Goal: Contribute content: Contribute content

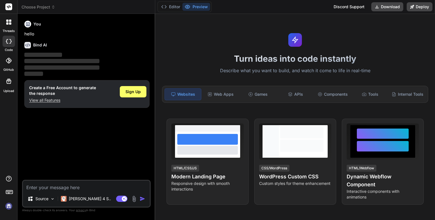
type textarea "x"
click at [82, 185] on textarea at bounding box center [86, 186] width 127 height 10
type textarea "m"
type textarea "x"
type textarea "ma"
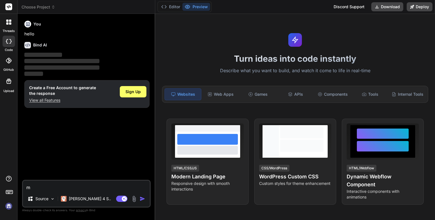
type textarea "x"
type textarea "mak"
type textarea "x"
type textarea "make"
type textarea "x"
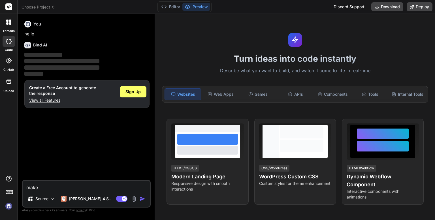
type textarea "make"
type textarea "x"
type textarea "make m"
type textarea "x"
type textarea "make me"
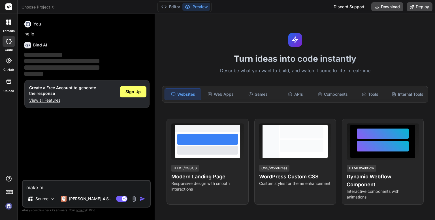
type textarea "x"
type textarea "make me"
type textarea "x"
type textarea "make me a"
type textarea "x"
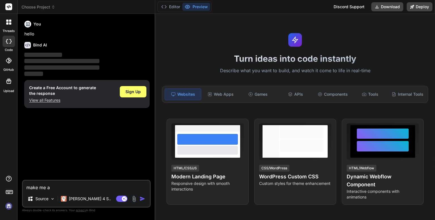
type textarea "make me an"
type textarea "x"
type textarea "make me an"
type textarea "x"
type textarea "make me an h"
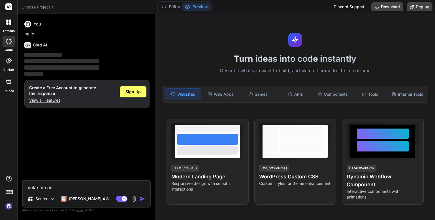
type textarea "x"
type textarea "make me an ht"
type textarea "x"
type textarea "make me an htm"
type textarea "x"
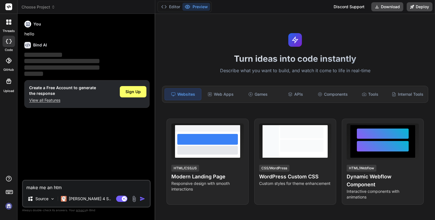
type textarea "make me an html"
type textarea "x"
type textarea "make me an html"
type textarea "x"
type textarea "make me an html c"
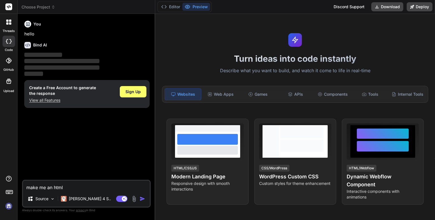
type textarea "x"
type textarea "make me an html co"
type textarea "x"
type textarea "make me an html cod"
type textarea "x"
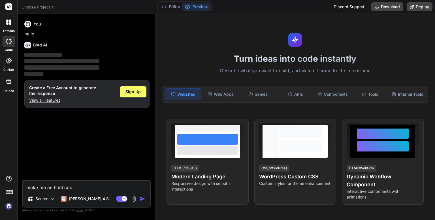
type textarea "make me an html code"
type textarea "x"
type textarea "make me an html code"
type textarea "x"
type textarea "make me an html code a"
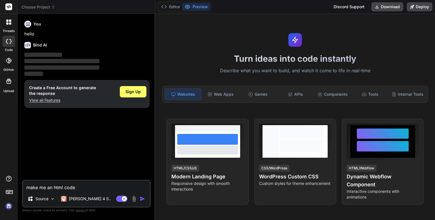
type textarea "x"
type textarea "make me an html code ab"
type textarea "x"
type textarea "make me an html code abo"
type textarea "x"
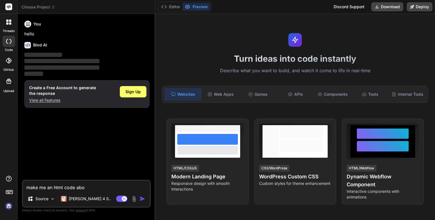
type textarea "make me an html code abou"
type textarea "x"
type textarea "make me an html code about"
type textarea "x"
type textarea "make me an html code about"
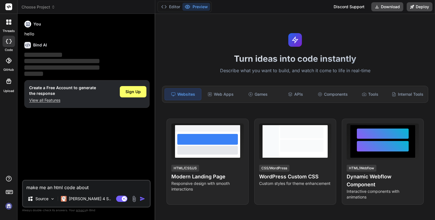
type textarea "x"
type textarea "make me an html code about m"
type textarea "x"
type textarea "make me an html code about mo"
type textarea "x"
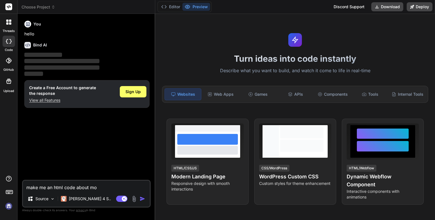
type textarea "make me an html code about mot"
type textarea "x"
type textarea "make me an html code about moth"
type textarea "x"
type textarea "make me an html code about mothe"
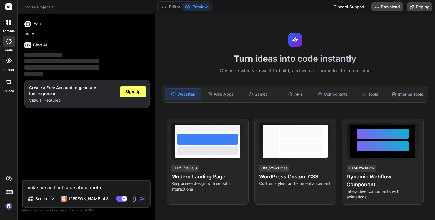
type textarea "x"
type textarea "make me an html code about mother"
type textarea "x"
type textarea "make me an html code about mother"
type textarea "x"
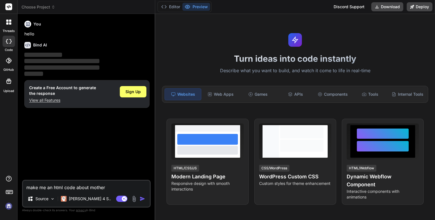
type textarea "make me an html code about mother a"
type textarea "x"
type textarea "make me an html code about mother an"
type textarea "x"
type textarea "make me an html code about mother and"
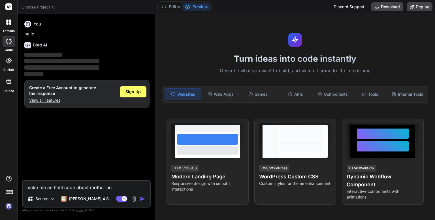
type textarea "x"
type textarea "make me an html code about mother and"
type textarea "x"
type textarea "make me an html code about mother and"
type textarea "x"
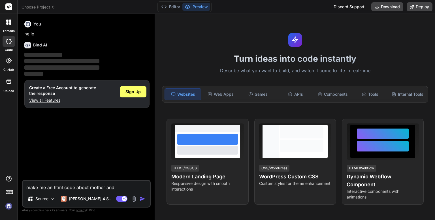
type textarea "make me an html code about mother an"
type textarea "x"
type textarea "make me an html code about mother a"
type textarea "x"
type textarea "make me an html code about mother"
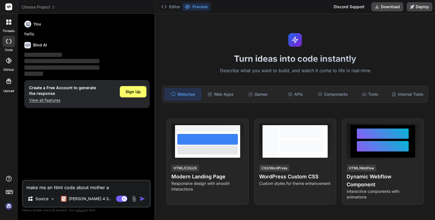
type textarea "x"
type textarea "make me an html code about mother"
type textarea "x"
type textarea "make me an html code about mothers"
type textarea "x"
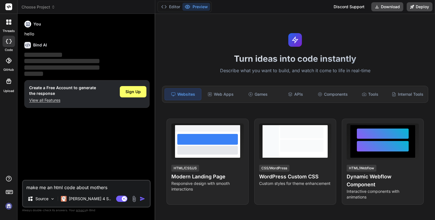
type textarea "make me an html code about mothers"
type textarea "x"
type textarea "make me an html code about mothers a"
type textarea "x"
type textarea "make me an html code about mothers an"
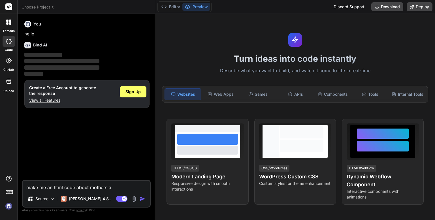
type textarea "x"
type textarea "make me an html code about mothers and"
type textarea "x"
type textarea "make me an html code about mothers and"
type textarea "x"
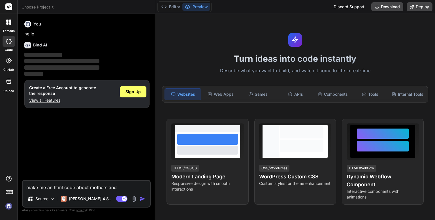
type textarea "make me an html code about mothers and i"
type textarea "x"
type textarea "make me an html code about mothers and in"
type textarea "x"
type textarea "make me an html code about mothers and inc"
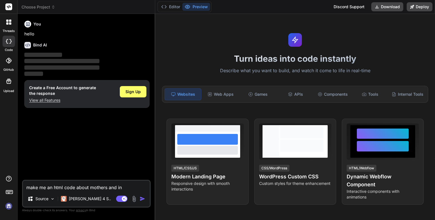
type textarea "x"
type textarea "make me an html code about mothers and incl"
type textarea "x"
type textarea "make me an html code about mothers and inclu"
type textarea "x"
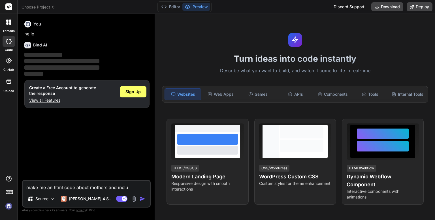
type textarea "make me an html code about mothers and includ"
type textarea "x"
type textarea "make me an html code about mothers and include"
type textarea "x"
type textarea "make me an html code about mothers and include"
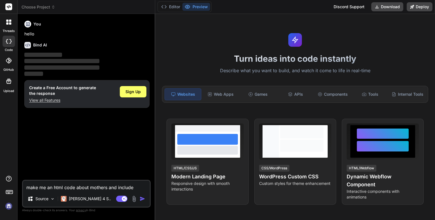
type textarea "x"
type textarea "make me an html code about mothers and include a"
type textarea "x"
type textarea "make me an html code about mothers and include a"
type textarea "x"
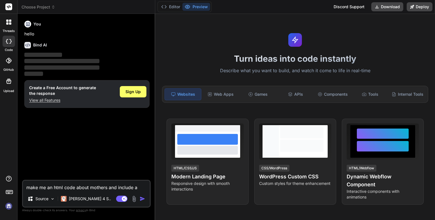
type textarea "make me an html code about mothers and include a g"
type textarea "x"
type textarea "make me an html code about mothers and include a gr"
type textarea "x"
type textarea "make me an html code about mothers and include a gra"
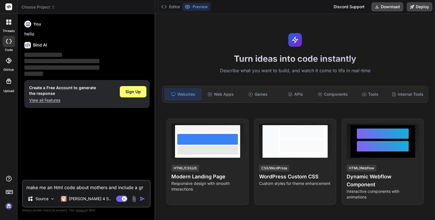
type textarea "x"
type textarea "make me an html code about mothers and include a grat"
type textarea "x"
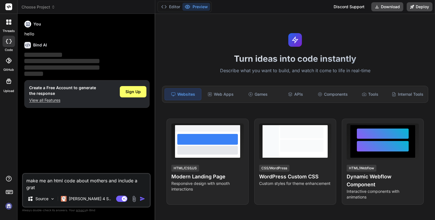
type textarea "make me an html code about mothers and include a gratf"
type textarea "x"
type textarea "make me an html code about mothers and include a gratfe"
type textarea "x"
type textarea "make me an html code about mothers and include a gratf"
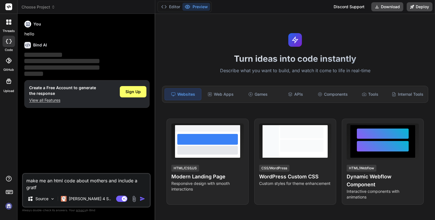
type textarea "x"
type textarea "make me an html code about mothers and include a grat"
type textarea "x"
type textarea "make me an html code about mothers and include a grate"
type textarea "x"
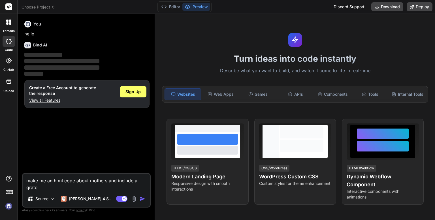
type textarea "make me an html code about mothers and include a gratef"
type textarea "x"
type textarea "make me an html code about mothers and include a gratefu"
type textarea "x"
type textarea "make me an html code about mothers and include a grateful"
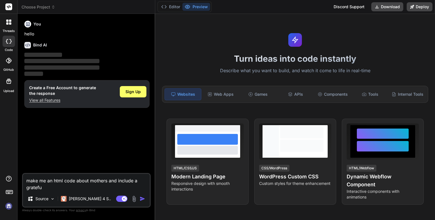
type textarea "x"
type textarea "make me an html code about mothers and include a gratefull"
type textarea "x"
type textarea "make me an html code about mothers and include a gratefull"
type textarea "x"
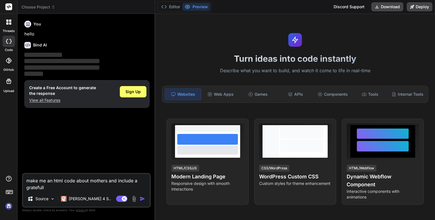
type textarea "make me an html code about mothers and include a gratefull v"
type textarea "x"
type textarea "make me an html code about mothers and include a gratefull vi"
type textarea "x"
type textarea "make me an html code about mothers and include a gratefull vid"
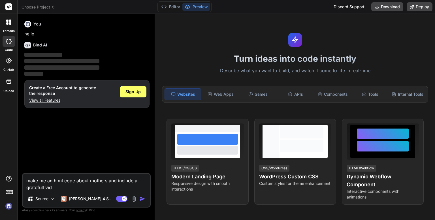
type textarea "x"
type textarea "make me an html code about mothers and include a gratefull vide"
type textarea "x"
type textarea "make me an html code about mothers and include a gratefull video"
type textarea "x"
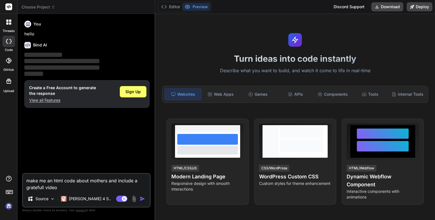
type textarea "make me an html code about mothers and include a gratefull video"
click at [142, 197] on img "button" at bounding box center [143, 199] width 6 height 6
click at [140, 198] on img "button" at bounding box center [143, 199] width 6 height 6
click at [138, 92] on span "Sign Up" at bounding box center [132, 92] width 15 height 6
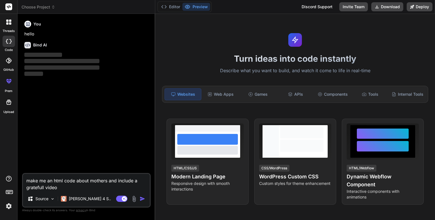
click at [142, 198] on img "button" at bounding box center [143, 199] width 6 height 6
click at [146, 199] on button "button" at bounding box center [144, 199] width 8 height 6
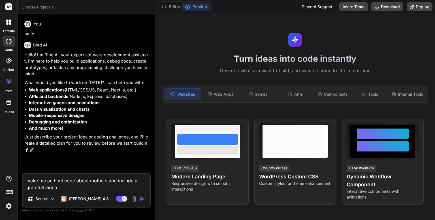
click at [140, 200] on img "button" at bounding box center [143, 199] width 6 height 6
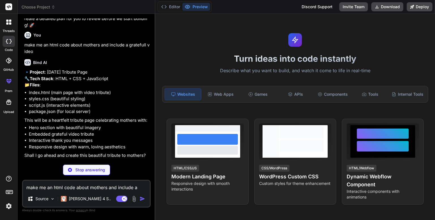
scroll to position [117, 0]
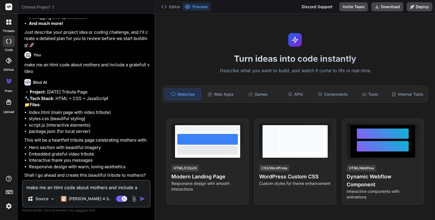
type textarea "x"
click at [65, 185] on textarea "make me an html code about mothers and include a gratefull video" at bounding box center [86, 186] width 127 height 10
click at [110, 181] on textarea "make me an html code about mothers and include a gratefull video" at bounding box center [86, 186] width 127 height 10
type textarea "y"
type textarea "x"
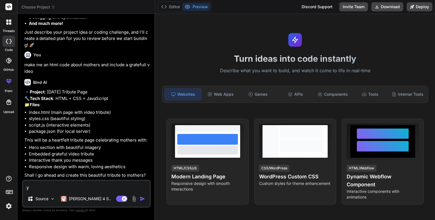
type textarea "ye"
type textarea "x"
type textarea "yea"
type textarea "x"
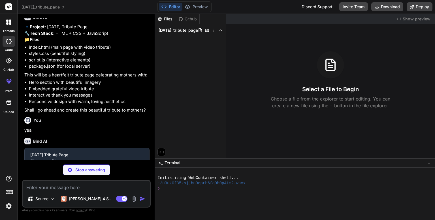
scroll to position [176, 0]
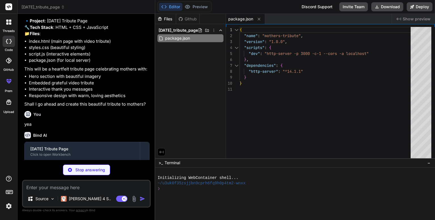
type textarea "x"
type textarea "{ "name": "mothers-tribute", "version": "1.0.0", "scripts": { "dev": "http-serv…"
click at [294, 71] on div "{ "name" : "mothers-tribute" , "version" : "1.0.0" , "scripts" : { "dev" : "htt…" at bounding box center [327, 94] width 174 height 134
click at [314, 82] on div "{ "name" : "mothers-tribute" , "version" : "1.0.0" , "scripts" : { "dev" : "htt…" at bounding box center [327, 94] width 174 height 134
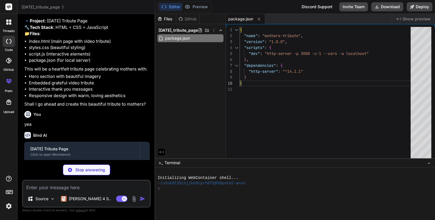
click at [216, 85] on div "Files [PERSON_NAME] [DATE]_tribute_page package.json" at bounding box center [190, 86] width 71 height 144
click at [343, 55] on div "{ "name" : "mothers-tribute" , "version" : "1.0.0" , "scripts" : { "dev" : "htt…" at bounding box center [327, 94] width 174 height 134
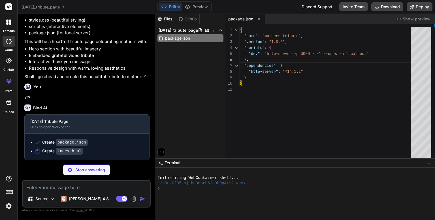
type textarea "x"
type textarea "</body> </html>"
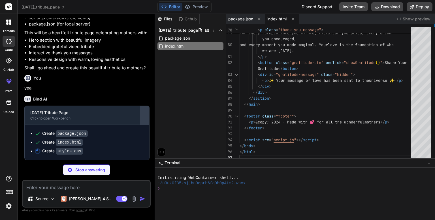
scroll to position [224, 0]
type textarea "x"
type textarea ".qualities-grid { grid-template-columns: 1fr; } .memories-gallery { grid-templa…"
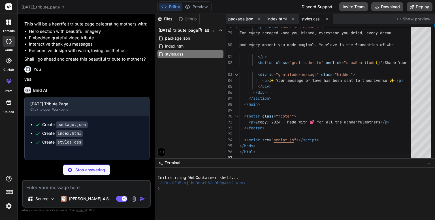
type textarea "x"
type textarea "el.style.transition = 'opacity 0.6s ease, transform 0.6s ease'; observer.observ…"
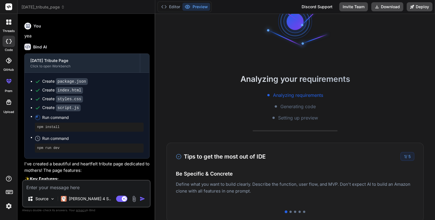
scroll to position [43, 0]
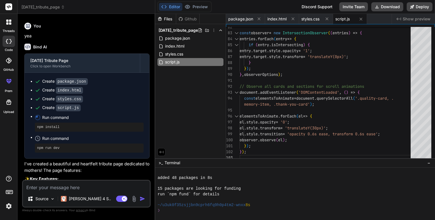
type textarea "x"
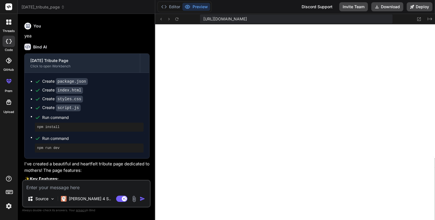
scroll to position [266, 0]
click at [175, 8] on button "Editor" at bounding box center [171, 7] width 24 height 8
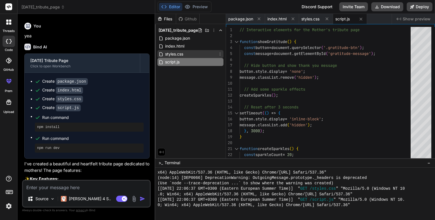
click at [195, 57] on div "styles.css" at bounding box center [190, 54] width 66 height 8
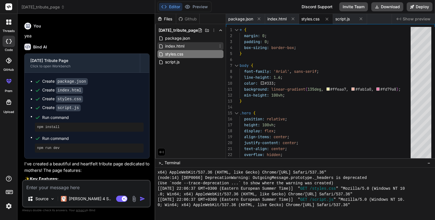
click at [197, 48] on div "index.html" at bounding box center [190, 46] width 66 height 8
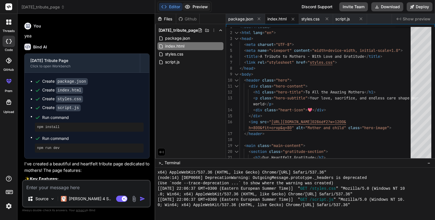
click at [206, 6] on button "Preview" at bounding box center [196, 7] width 28 height 8
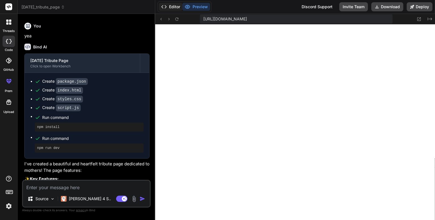
click at [171, 5] on button "Editor" at bounding box center [171, 7] width 24 height 8
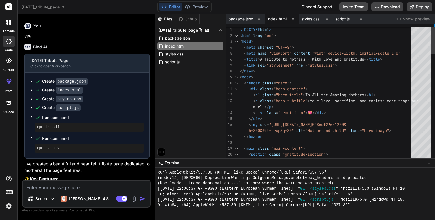
scroll to position [0, 0]
click at [367, 94] on div "< h1 class = "hero-title" > To A </ h1 >" at bounding box center [327, 95] width 174 height 6
drag, startPoint x: 308, startPoint y: 94, endPoint x: 316, endPoint y: 95, distance: 7.9
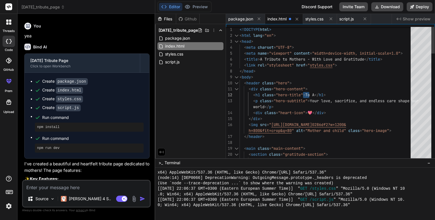
drag, startPoint x: 318, startPoint y: 95, endPoint x: 313, endPoint y: 95, distance: 4.5
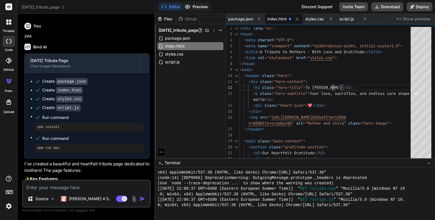
type textarea "<div class="hero-content"> <h1 class="hero-title">To [PERSON_NAME]</h1> <p clas…"
click at [193, 8] on button "Preview" at bounding box center [196, 7] width 28 height 8
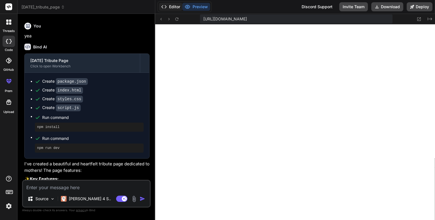
click at [177, 7] on button "Editor" at bounding box center [171, 7] width 24 height 8
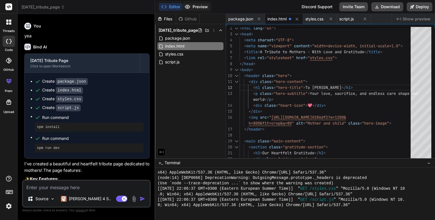
click at [189, 7] on icon at bounding box center [188, 7] width 6 height 6
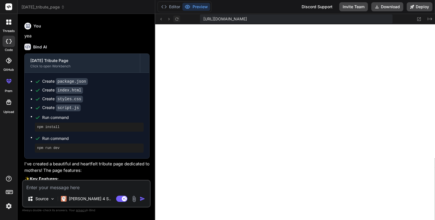
click at [174, 17] on button at bounding box center [176, 19] width 7 height 7
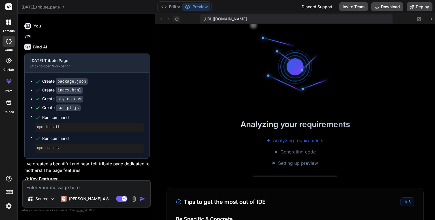
scroll to position [309, 0]
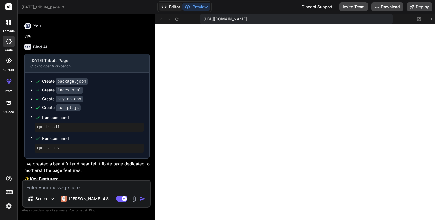
click at [175, 7] on button "Editor" at bounding box center [171, 7] width 24 height 8
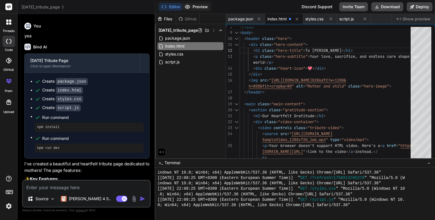
click at [199, 10] on button "Preview" at bounding box center [196, 7] width 28 height 8
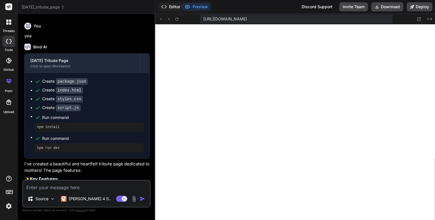
click at [176, 4] on button "Editor" at bounding box center [171, 7] width 24 height 8
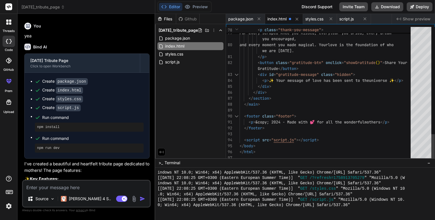
click at [159, 3] on button "Editor" at bounding box center [171, 7] width 24 height 8
type textarea "</div> </div> </section> </main> <footer class="footer"> <p>&copy; 2024 - Made …"
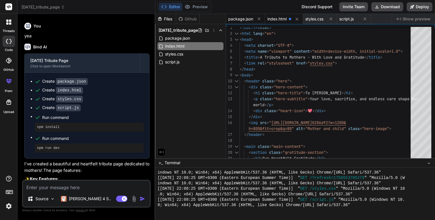
click at [246, 21] on span "package.json" at bounding box center [240, 19] width 25 height 6
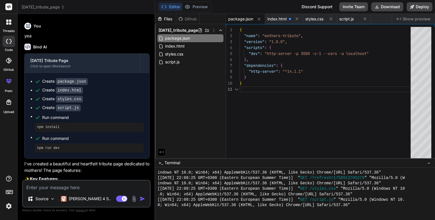
scroll to position [6, 0]
click at [286, 24] on div "index.html" at bounding box center [284, 19] width 38 height 10
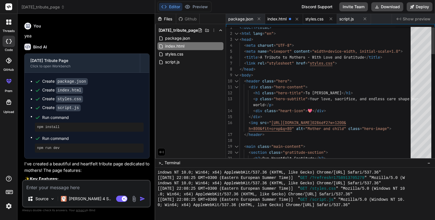
click at [323, 17] on span "styles.css" at bounding box center [314, 19] width 18 height 6
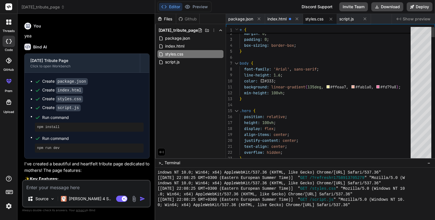
click at [284, 24] on div "11 10 8 9 7 6 5 4 3 2 1 12 13 14 15 16 17 18 19 20 21 22 23 background: linear-…" at bounding box center [330, 91] width 209 height 134
click at [284, 20] on span "index.html" at bounding box center [276, 19] width 19 height 6
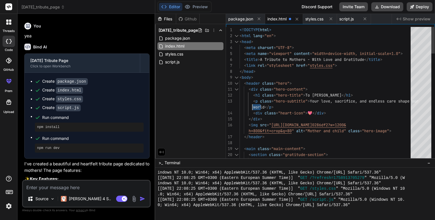
drag, startPoint x: 264, startPoint y: 106, endPoint x: 251, endPoint y: 106, distance: 12.5
drag, startPoint x: 396, startPoint y: 101, endPoint x: 318, endPoint y: 100, distance: 77.9
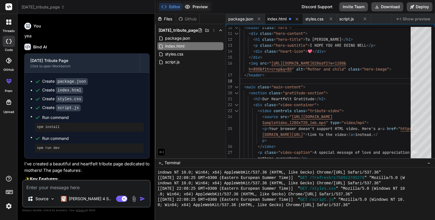
click at [190, 5] on icon at bounding box center [188, 7] width 6 height 6
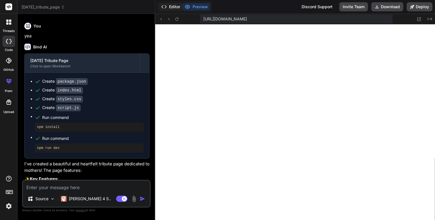
click at [176, 10] on button "Editor" at bounding box center [171, 7] width 24 height 8
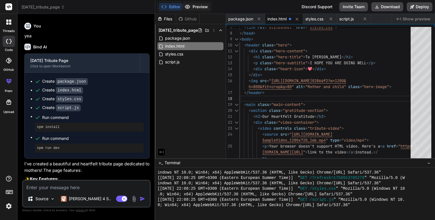
click at [194, 5] on button "Preview" at bounding box center [196, 7] width 28 height 8
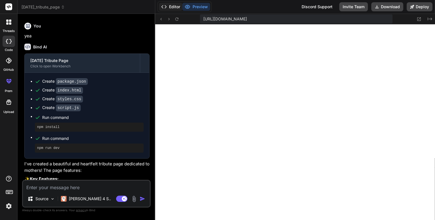
click at [174, 7] on button "Editor" at bounding box center [171, 7] width 24 height 8
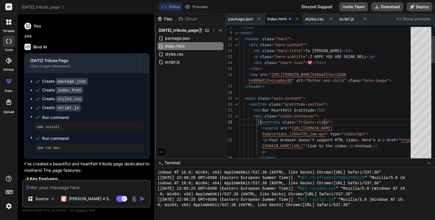
scroll to position [18, 0]
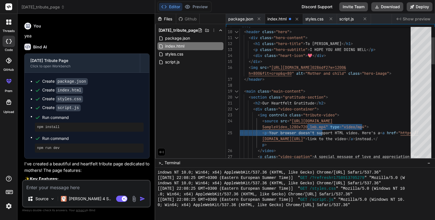
drag, startPoint x: 329, startPoint y: 128, endPoint x: 313, endPoint y: 125, distance: 16.6
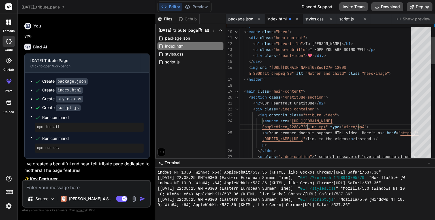
drag, startPoint x: 369, startPoint y: 127, endPoint x: 264, endPoint y: 125, distance: 105.1
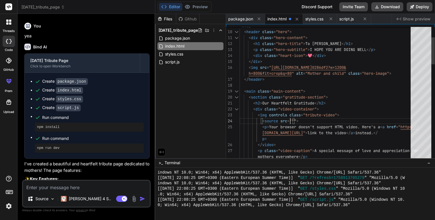
scroll to position [24, 0]
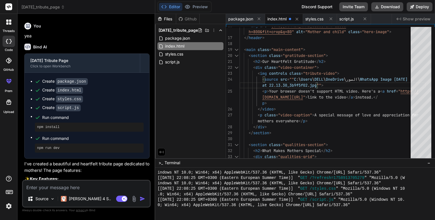
click at [191, 17] on div "Github" at bounding box center [187, 19] width 23 height 6
click at [193, 7] on button "Preview" at bounding box center [196, 7] width 28 height 8
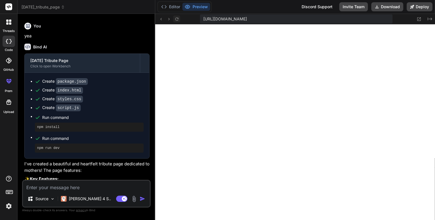
click at [175, 17] on icon at bounding box center [176, 19] width 5 height 5
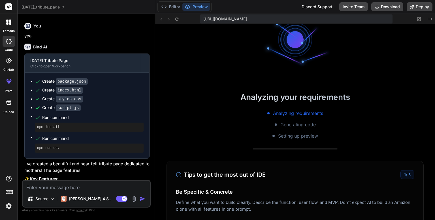
scroll to position [0, 0]
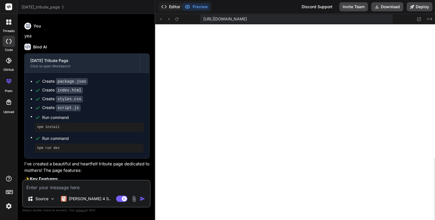
click at [174, 6] on button "Editor" at bounding box center [171, 7] width 24 height 8
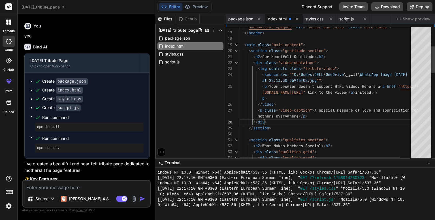
scroll to position [24, 0]
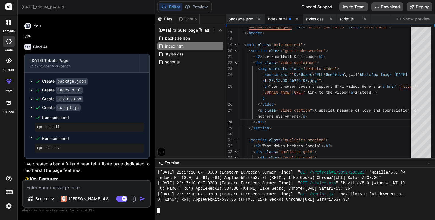
scroll to position [364, 0]
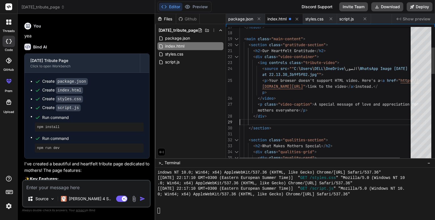
type textarea "<p class="video-caption">A special message of love and appreciation for mothers…"
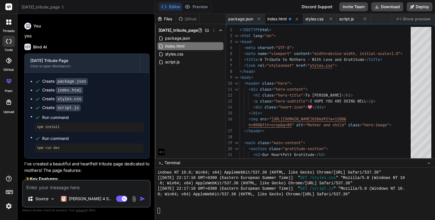
click at [78, 188] on textarea at bounding box center [86, 186] width 127 height 10
type textarea "r"
type textarea "x"
type textarea "ru"
type textarea "x"
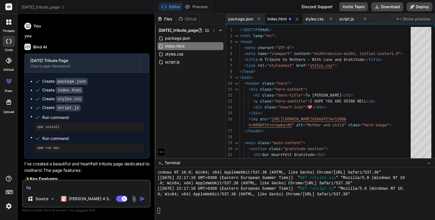
type textarea "run"
type textarea "x"
type textarea "run"
type textarea "x"
type textarea "run a"
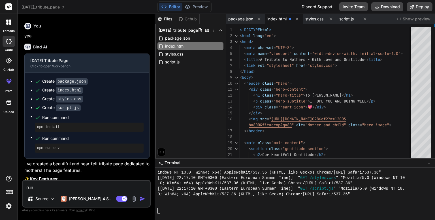
type textarea "x"
type textarea "run ag"
type textarea "x"
type textarea "run agi"
type textarea "x"
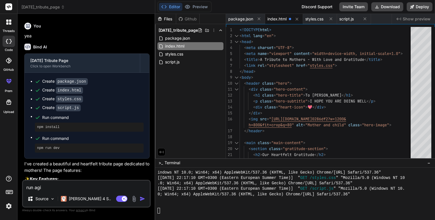
type textarea "run agia"
type textarea "x"
type textarea "run agian"
type textarea "x"
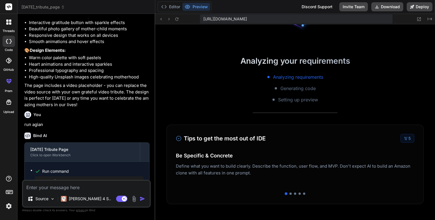
scroll to position [0, 0]
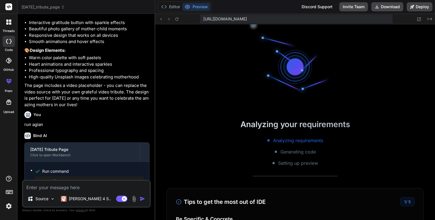
type textarea "x"
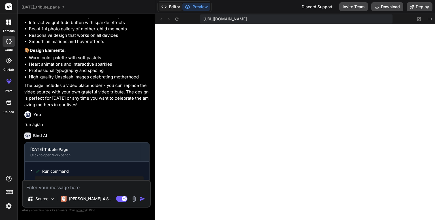
click at [173, 7] on button "Editor" at bounding box center [171, 7] width 24 height 8
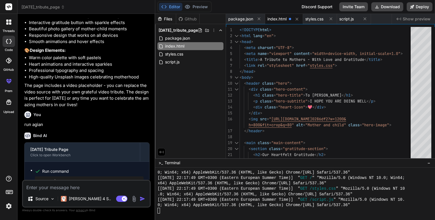
scroll to position [487, 0]
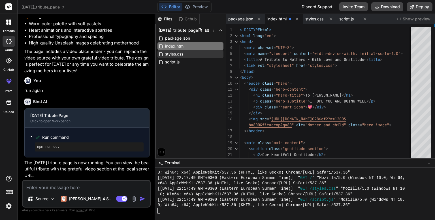
click at [195, 58] on div "styles.css" at bounding box center [190, 54] width 66 height 8
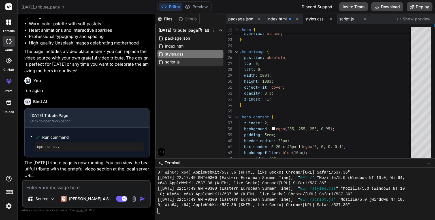
click at [189, 66] on div "script.js" at bounding box center [190, 62] width 66 height 8
type textarea "el.style.transition = 'opacity 0.6s ease, transform 0.6s ease'; observer.observ…"
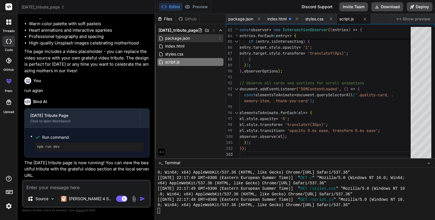
click at [196, 37] on div "package.json" at bounding box center [190, 38] width 66 height 8
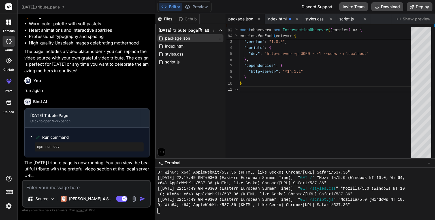
scroll to position [6, 0]
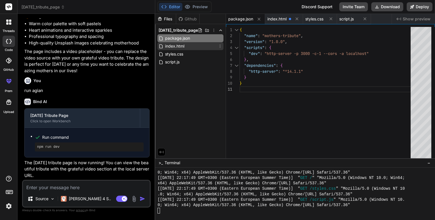
click at [195, 46] on div "index.html" at bounding box center [190, 46] width 66 height 8
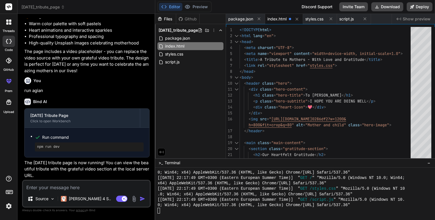
click at [62, 187] on textarea at bounding box center [86, 186] width 127 height 10
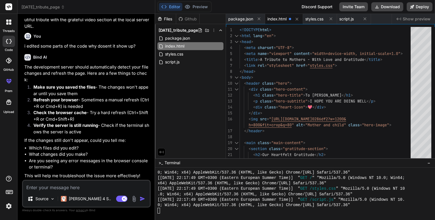
scroll to position [630, 0]
click at [194, 4] on button "Preview" at bounding box center [196, 7] width 28 height 8
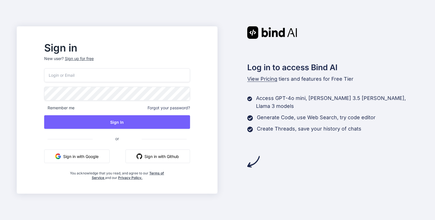
click at [85, 156] on button "Sign in with Google" at bounding box center [76, 157] width 65 height 14
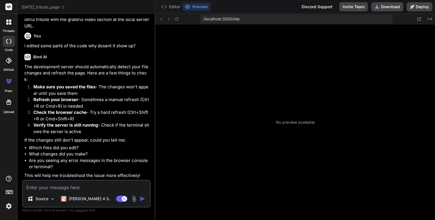
scroll to position [70, 0]
type textarea "x"
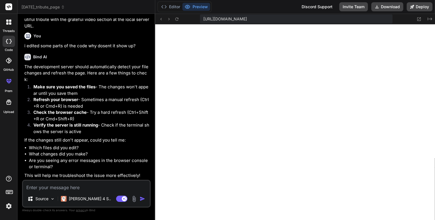
scroll to position [212, 0]
click at [89, 187] on textarea at bounding box center [86, 186] width 127 height 10
type textarea "c"
type textarea "x"
type textarea "co"
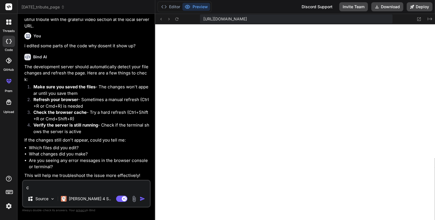
type textarea "x"
type textarea "cou"
type textarea "x"
type textarea "coul"
type textarea "x"
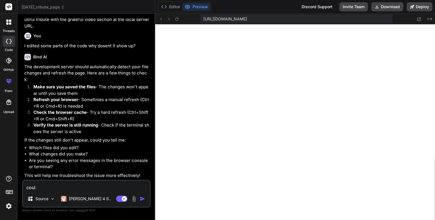
type textarea "could"
type textarea "x"
type textarea "could"
type textarea "x"
type textarea "could y"
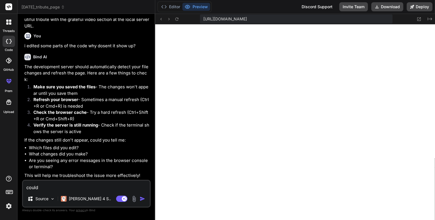
type textarea "x"
type textarea "could yo"
type textarea "x"
type textarea "could you"
type textarea "x"
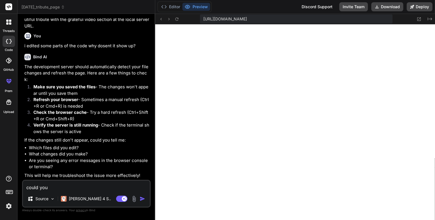
type textarea "could you"
type textarea "x"
type textarea "could you a"
type textarea "x"
type textarea "could you ad"
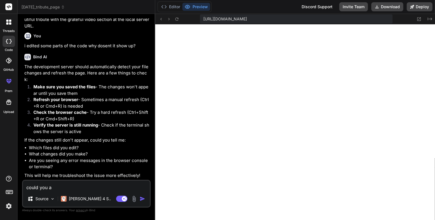
type textarea "x"
type textarea "could you add"
type textarea "x"
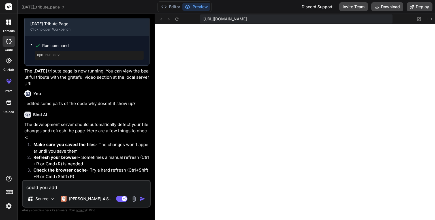
scroll to position [566, 0]
type textarea "could you add"
type textarea "x"
type textarea "could you add T"
type textarea "x"
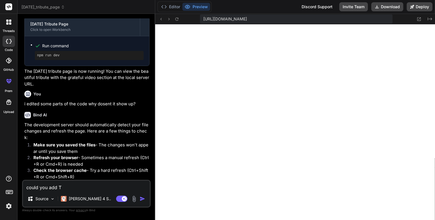
type textarea "could you add TH"
type textarea "x"
type textarea "could you add THE"
type textarea "x"
type textarea "could you add THE"
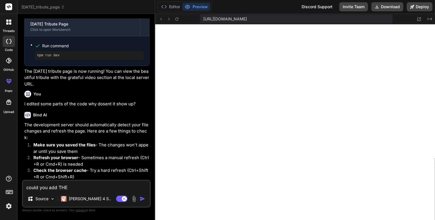
type textarea "x"
type textarea "could you add THE n"
type textarea "x"
type textarea "could you add THE na"
type textarea "x"
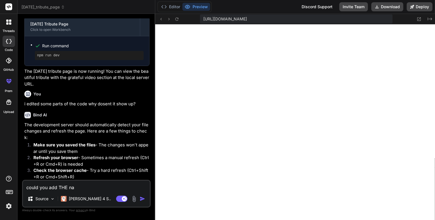
type textarea "could you add THE nam"
type textarea "x"
type textarea "could you add THE namw"
type textarea "x"
type textarea "could you add THE namw"
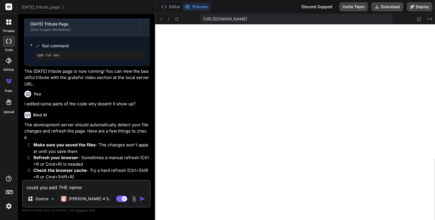
type textarea "x"
type textarea "could you add THE namw"
type textarea "x"
type textarea "could you add THE nam"
type textarea "x"
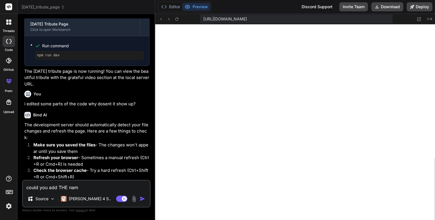
type textarea "could you add THE namw"
type textarea "x"
type textarea "could you add THE nam"
type textarea "x"
type textarea "could you add THE name"
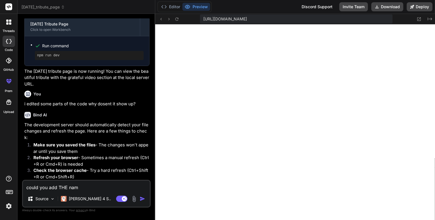
type textarea "x"
type textarea "could you add THE name"
type textarea "x"
type textarea "could you add THE name r"
type textarea "x"
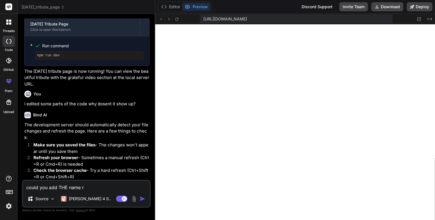
type textarea "could you add THE name ra"
type textarea "x"
type textarea "could you add THE name rab"
type textarea "x"
type textarea "could you add THE name raba"
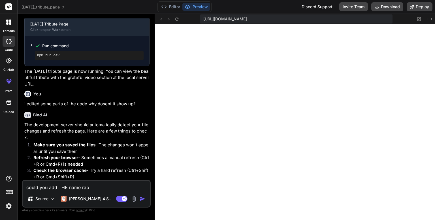
type textarea "x"
type textarea "could you add THE name rabav"
type textarea "x"
type textarea "could you add THE name raba"
type textarea "x"
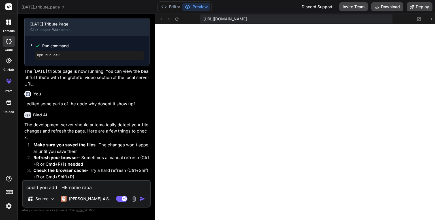
type textarea "could you add THE name rabac"
type textarea "x"
type textarea "could you add THE name raba"
type textarea "x"
type textarea "could you add THE name rabab"
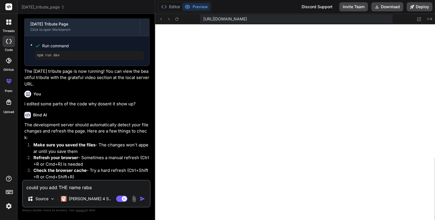
type textarea "x"
type textarea "could you add THE name rabab"
type textarea "x"
type textarea "could you add THE name rabab o"
type textarea "x"
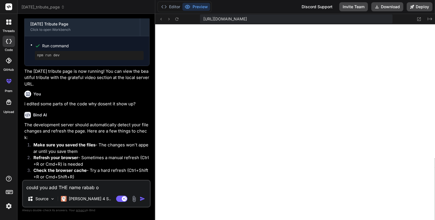
type textarea "could you add THE name rabab ot"
type textarea "x"
type textarea "could you add THE name rabab oth"
type textarea "x"
type textarea "could you add THE name rabab othm"
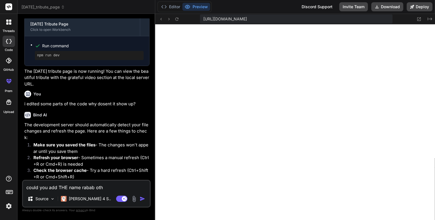
type textarea "x"
type textarea "could you add THE name rabab othma"
type textarea "x"
type textarea "could you add THE name rabab othman"
type textarea "x"
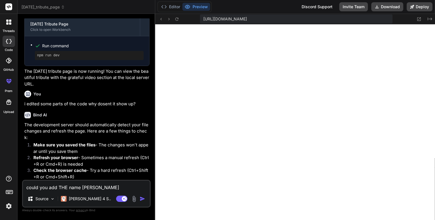
type textarea "could you add THE name rabab othman"
type textarea "x"
type textarea "could you add THE name rabab othman e"
type textarea "x"
type textarea "could you add THE name rabab othman en"
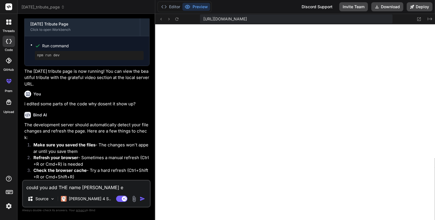
type textarea "x"
type textarea "could you add THE name rabab othman ens"
type textarea "x"
type textarea "could you add THE name rabab othman enst"
type textarea "x"
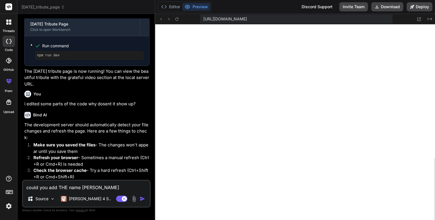
type textarea "could you add THE name rabab othman enste"
type textarea "x"
type textarea "could you add THE name rabab othman ensted"
type textarea "x"
type textarea "could you add THE name rabab othman ensted"
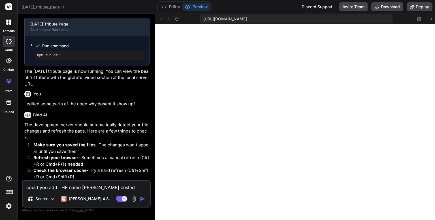
type textarea "x"
type textarea "could you add THE name rabab othman ensted"
type textarea "x"
type textarea "could you add THE name rabab othman enste"
type textarea "x"
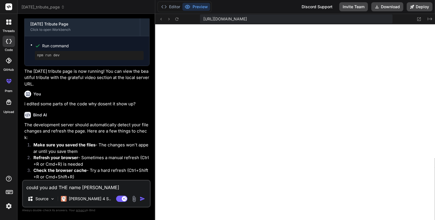
type textarea "could you add THE name rabab othman enstea"
type textarea "x"
type textarea "could you add THE name rabab othman enstead"
type textarea "x"
type textarea "could you add THE name rabab othman enstead"
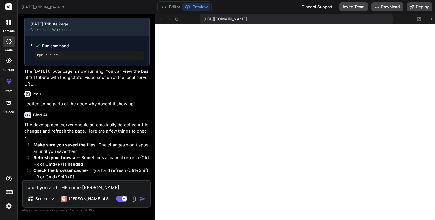
type textarea "x"
type textarea "could you add THE name rabab othman enstead o"
type textarea "x"
type textarea "could you add THE name rabab othman enstead of"
type textarea "x"
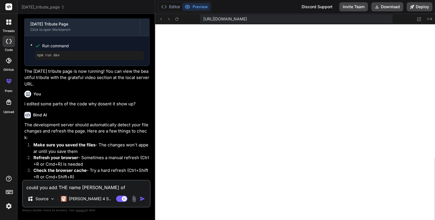
type textarea "could you add THE name rabab othman enstead of"
type textarea "x"
type textarea "could you add THE name rabab othman enstead of ""
type textarea "x"
type textarea "could you add THE name rabab othman enstead of """
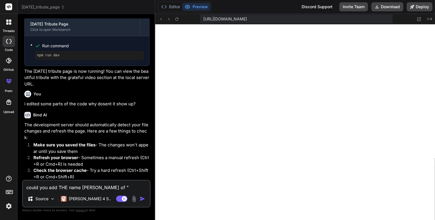
type textarea "x"
type textarea "could you add THE name rabab othman enstead of "T""
type textarea "x"
type textarea "could you add THE name rabab othman enstead of "TO""
type textarea "x"
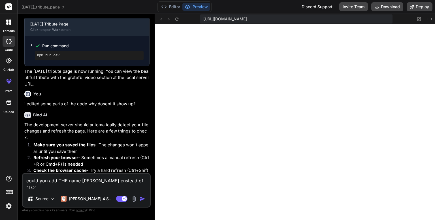
type textarea "could you add THE name rabab othman enstead of "TO ""
type textarea "x"
type textarea "could you add THE name rabab othman enstead of "TO A""
type textarea "x"
type textarea "could you add THE name rabab othman enstead of "TO AL""
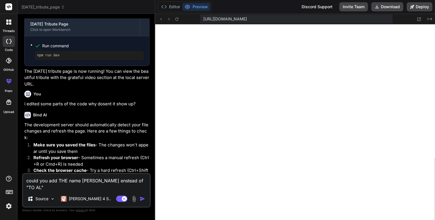
type textarea "x"
type textarea "could you add THE name rabab othman enstead of "TO ALL""
type textarea "x"
type textarea "could you add THE name rabab othman enstead of "TO ALL ""
type textarea "x"
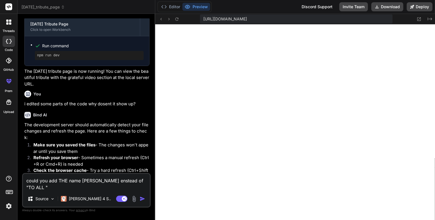
type textarea "could you add THE name rabab othman enstead of "TO ALL T""
type textarea "x"
type textarea "could you add THE name rabab othman enstead of "TO ALL TH""
type textarea "x"
type textarea "could you add THE name rabab othman enstead of "TO ALL THE""
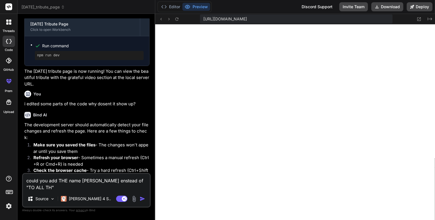
type textarea "x"
type textarea "could you add THE name rabab othman enstead of "TO ALL THE ""
type textarea "x"
type textarea "could you add THE name rabab othman enstead of "TO ALL THE A""
type textarea "x"
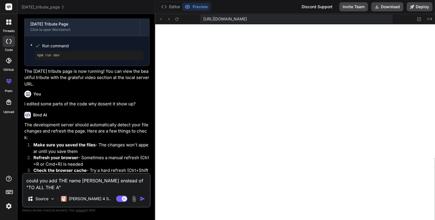
type textarea "could you add THE name rabab othman enstead of "TO ALL THE AM""
type textarea "x"
type textarea "could you add THE name rabab othman enstead of "TO ALL THE AMA""
type textarea "x"
type textarea "could you add THE name rabab othman enstead of "TO ALL THE AMAZ""
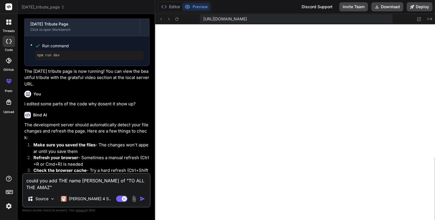
type textarea "x"
type textarea "could you add THE name rabab othman enstead of "TO ALL THE AMAZI""
type textarea "x"
type textarea "could you add THE name rabab othman enstead of "TO ALL THE AMAZIN""
type textarea "x"
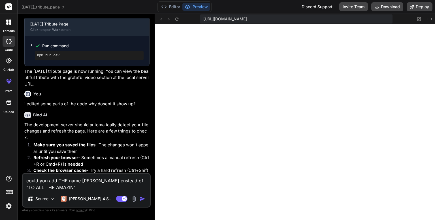
type textarea "could you add THE name rabab othman enstead of "TO ALL THE AMAZING""
type textarea "x"
type textarea "could you add THE name rabab othman enstead of "TO ALL THE AMAZING ""
type textarea "x"
type textarea "could you add THE name rabab othman enstead of "TO ALL THE AMAZING M""
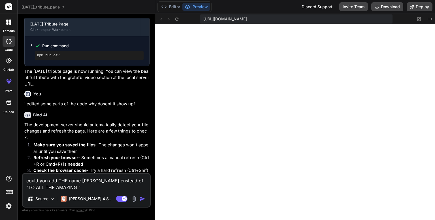
type textarea "x"
type textarea "could you add THE name rabab othman enstead of "TO ALL THE AMAZING MO""
type textarea "x"
type textarea "could you add THE name rabab othman enstead of "TO ALL THE AMAZING MOT""
type textarea "x"
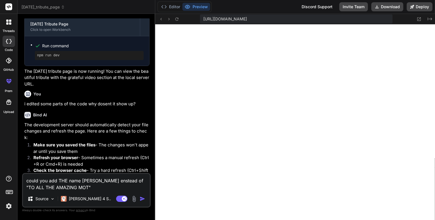
type textarea "could you add THE name rabab othman enstead of "TO ALL THE AMAZING MOTH""
type textarea "x"
type textarea "could you add THE name rabab othman enstead of "TO ALL THE AMAZING MOTHE""
type textarea "x"
type textarea "could you add THE name rabab othman enstead of "TO ALL THE AMAZING MOTHER""
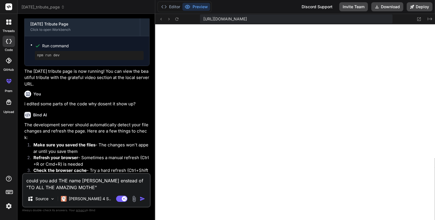
type textarea "x"
type textarea "could you add THE name rabab othman enstead of "TO ALL THE AMAZING MOTHERS""
type textarea "x"
type textarea "could you add THE name rabab othman enstead of "TO ALL THE AMAZING MOTHERS""
type textarea "x"
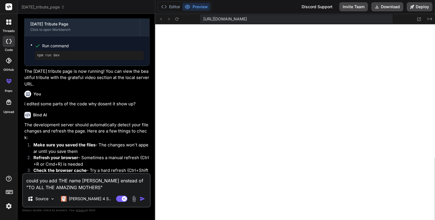
type textarea "could you add THE name rabab othman enstead of "TO ALL THE AMAZING MOTHERS" a"
type textarea "x"
type textarea "could you add THE name rabab othman enstead of "TO ALL THE AMAZING MOTHERS" an"
type textarea "x"
type textarea "could you add THE name rabab othman enstead of "TO ALL THE AMAZING MOTHERS" and"
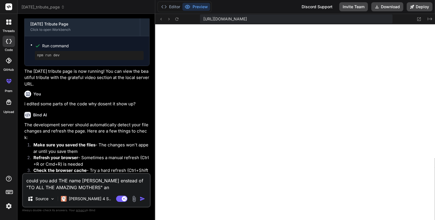
type textarea "x"
type textarea "could you add THE name rabab othman enstead of "TO ALL THE AMAZING MOTHERS" and"
type textarea "x"
type textarea "could you add THE name rabab othman enstead of "TO ALL THE AMAZING MOTHERS" and…"
type textarea "x"
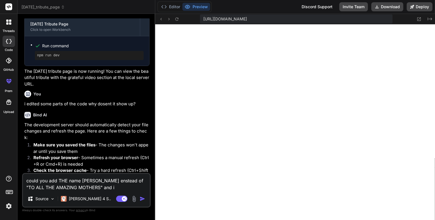
type textarea "could you add THE name rabab othman enstead of "TO ALL THE AMAZING MOTHERS" and…"
type textarea "x"
type textarea "could you add THE name rabab othman enstead of "TO ALL THE AMAZING MOTHERS" and…"
type textarea "x"
type textarea "could you add THE name rabab othman enstead of "TO ALL THE AMAZING MOTHERS" and…"
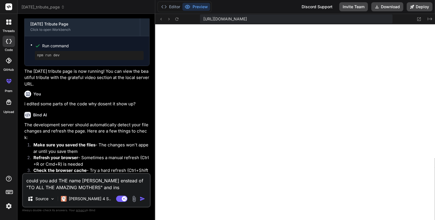
type textarea "x"
type textarea "could you add THE name rabab othman enstead of "TO ALL THE AMAZING MOTHERS" and…"
type textarea "x"
type textarea "could you add THE name rabab othman enstead of "TO ALL THE AMAZING MOTHERS" and…"
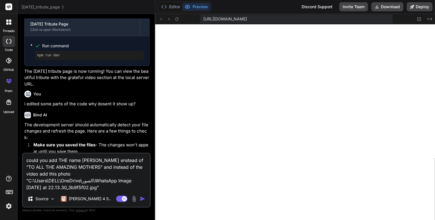
click at [142, 200] on img "button" at bounding box center [143, 199] width 6 height 6
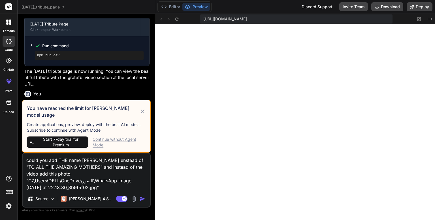
click at [129, 140] on div "Continue without Agent Mode" at bounding box center [119, 141] width 53 height 11
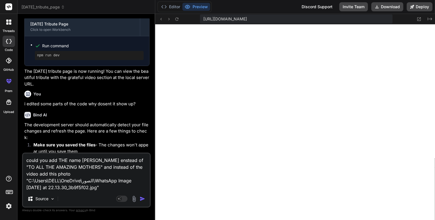
click at [142, 197] on img "button" at bounding box center [143, 199] width 6 height 6
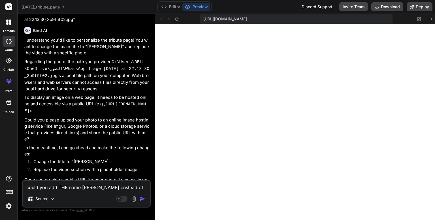
scroll to position [842, 0]
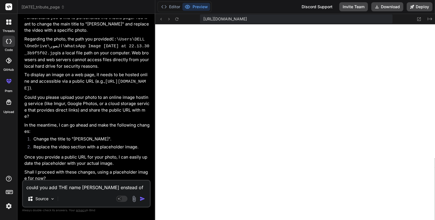
click at [73, 185] on textarea "could you add THE name rabab othman enstead of "TO ALL THE AMAZING MOTHERS" and…" at bounding box center [86, 186] width 127 height 10
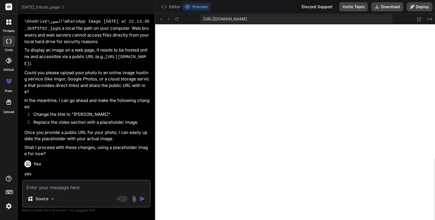
scroll to position [963, 0]
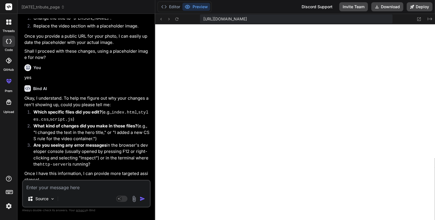
paste textarea "file:///C:/Users/DELL/OneDrive/%D8%A7%D9%84%D8%B5%D9%88%D8%B1/WhatsApp%20Image%…"
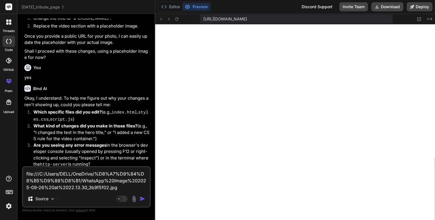
click at [140, 199] on img "button" at bounding box center [143, 199] width 6 height 6
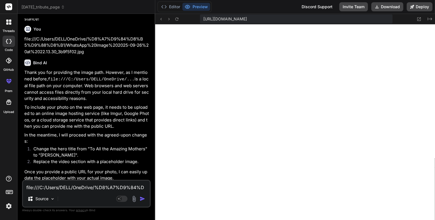
scroll to position [1124, 0]
click at [177, 7] on button "Editor" at bounding box center [171, 7] width 24 height 8
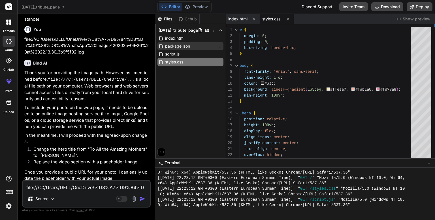
click at [188, 43] on span "package.json" at bounding box center [178, 46] width 26 height 7
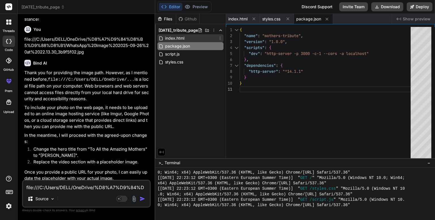
click at [189, 36] on div "index.html" at bounding box center [190, 38] width 66 height 8
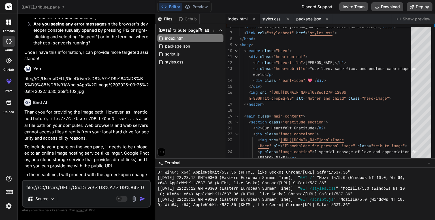
scroll to position [1083, 0]
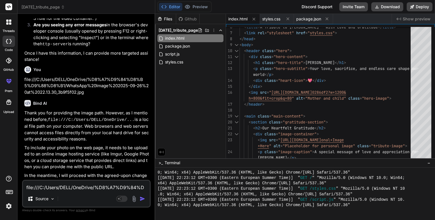
click at [54, 183] on textarea "file:///C:/Users/DELL/OneDrive/%D8%A7%D9%84%D8%B5%D9%88%D8%B1/WhatsApp%20Image%…" at bounding box center [86, 186] width 127 height 10
paste textarea "<a href="https://ibb.co/B5McFtsZ"><img src="https://i.ibb.co/B5McFtsZ/Whats-App…"
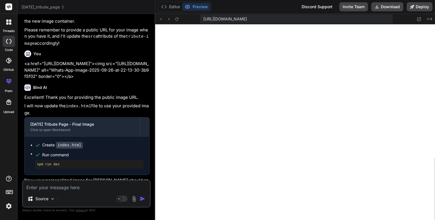
scroll to position [1394, 0]
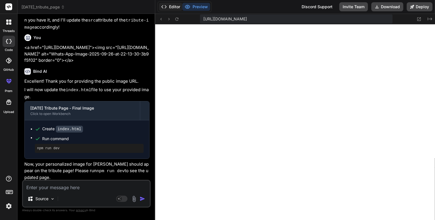
click at [178, 7] on button "Editor" at bounding box center [171, 7] width 24 height 8
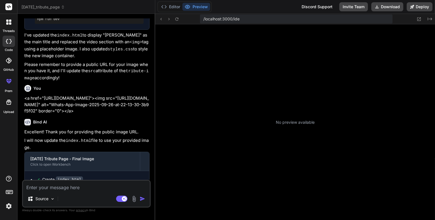
scroll to position [70, 0]
type textarea "x"
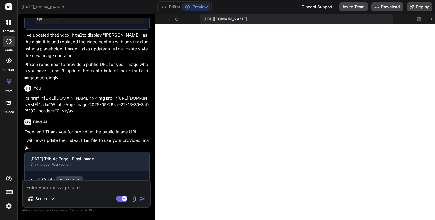
scroll to position [212, 0]
